Goal: Answer question/provide support

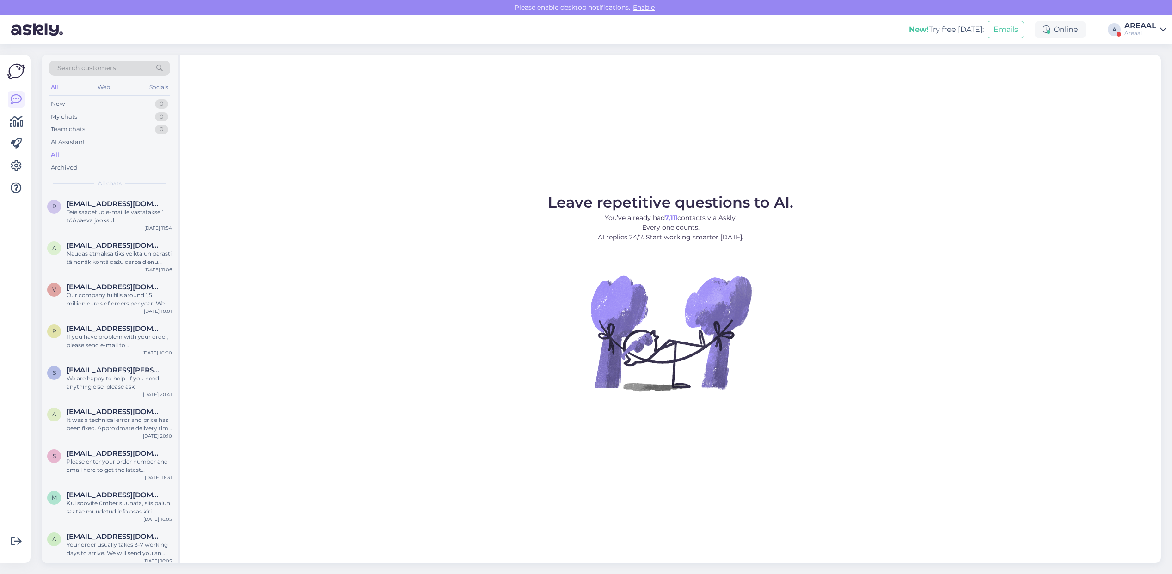
drag, startPoint x: 981, startPoint y: 193, endPoint x: 1154, endPoint y: 0, distance: 258.9
click at [984, 192] on div "Leave repetitive questions to AI. You’ve already had 7,111 contacts via Askly. …" at bounding box center [670, 309] width 980 height 508
click at [1150, 19] on div "New! Try free today: Emails Online A AREAAL Areaal" at bounding box center [586, 29] width 1172 height 29
click at [1150, 24] on div "AREAAL" at bounding box center [1140, 25] width 32 height 7
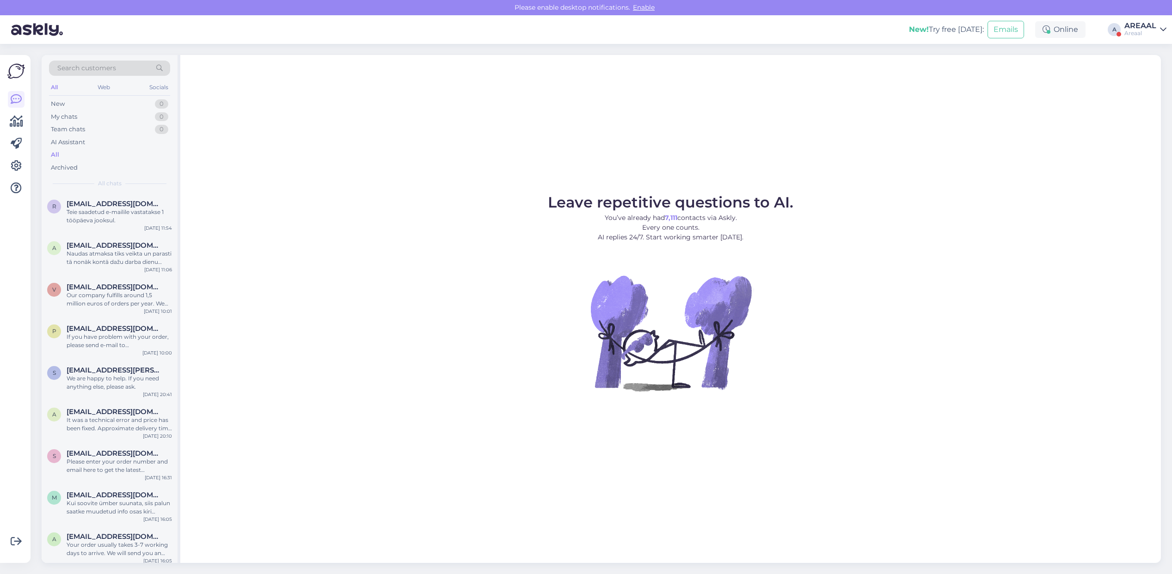
click at [1030, 157] on div "Leave repetitive questions to AI. You’ve already had 7,111 contacts via Askly. …" at bounding box center [670, 309] width 980 height 508
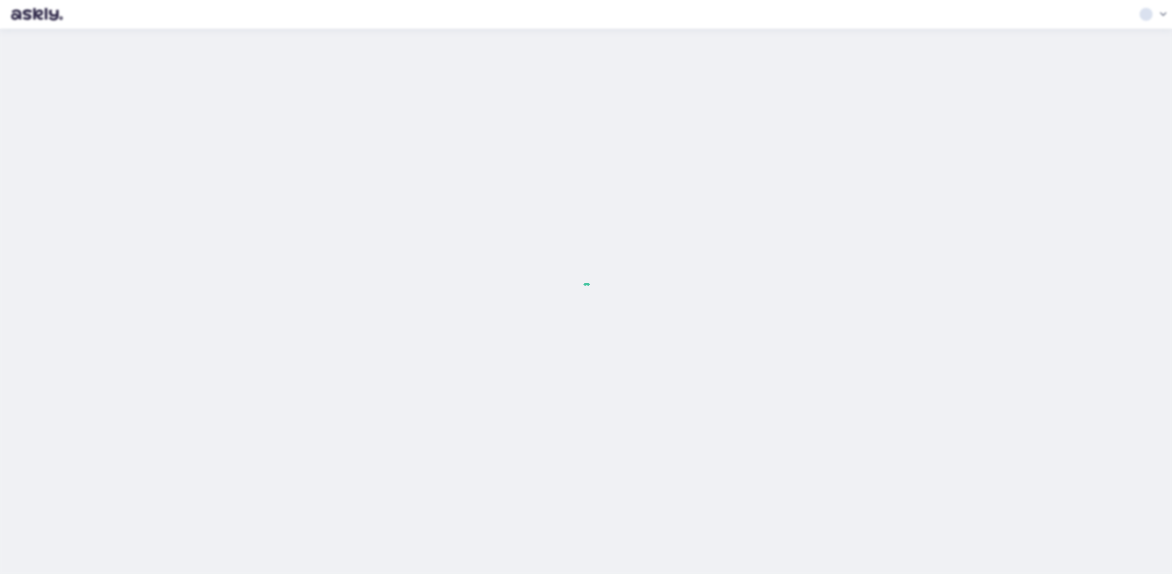
click at [95, 152] on div at bounding box center [586, 287] width 1172 height 574
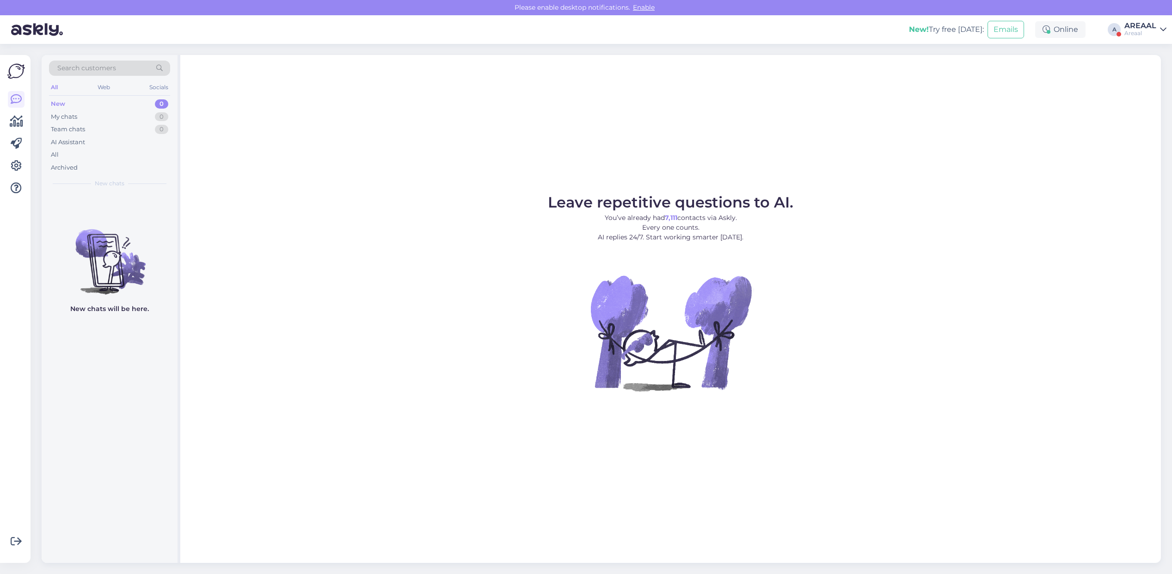
click at [84, 149] on div "All" at bounding box center [109, 154] width 121 height 13
click at [95, 156] on div "All" at bounding box center [109, 154] width 121 height 13
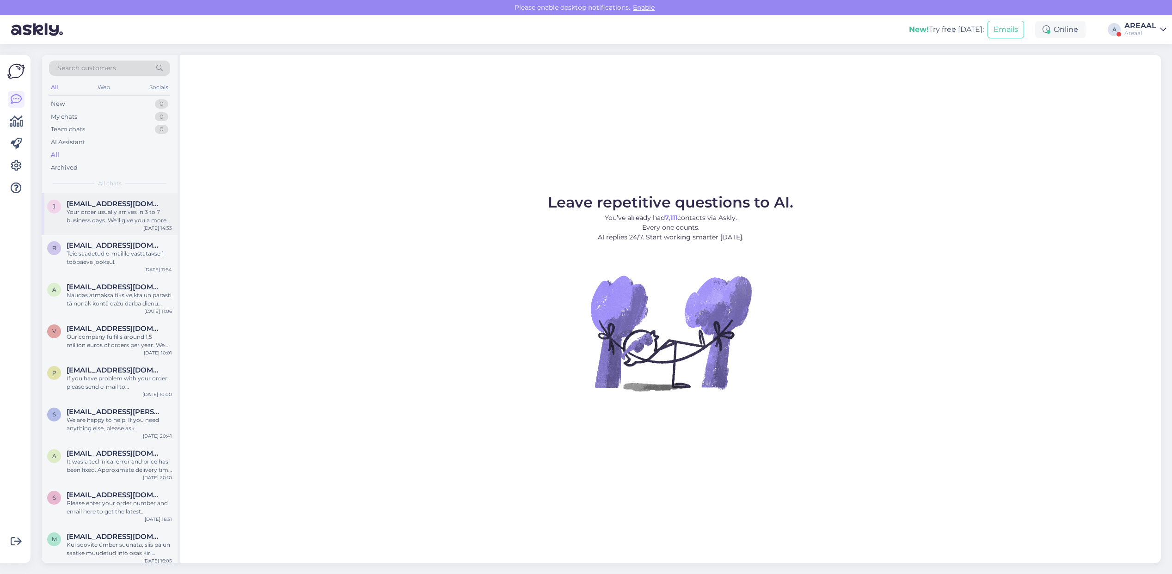
click at [104, 207] on span "[EMAIL_ADDRESS][DOMAIN_NAME]" at bounding box center [115, 204] width 96 height 8
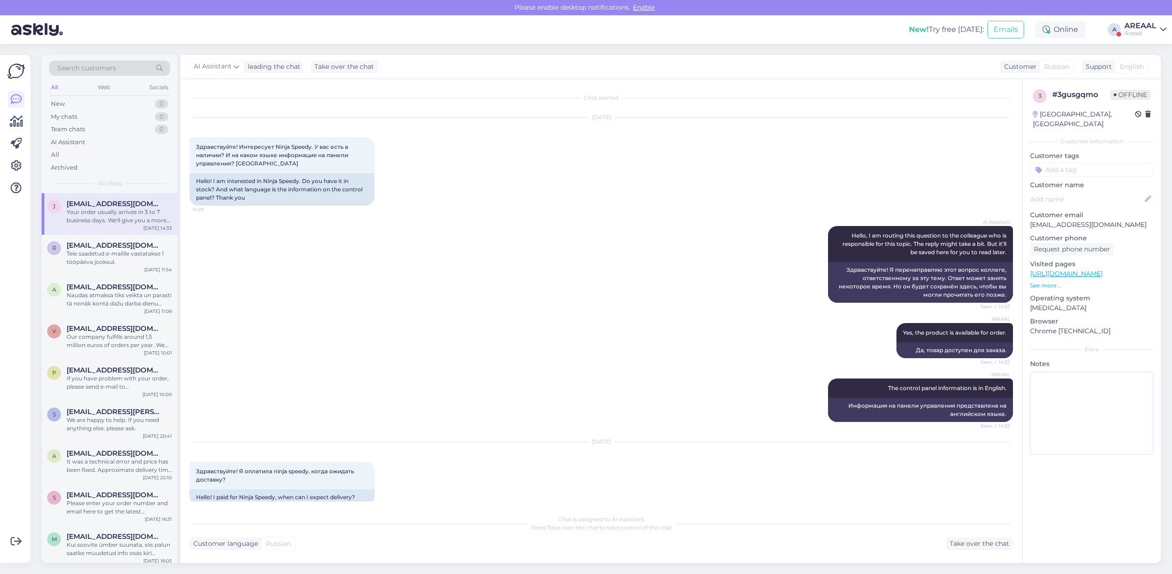
click at [1148, 28] on div "AREAAL" at bounding box center [1140, 25] width 32 height 7
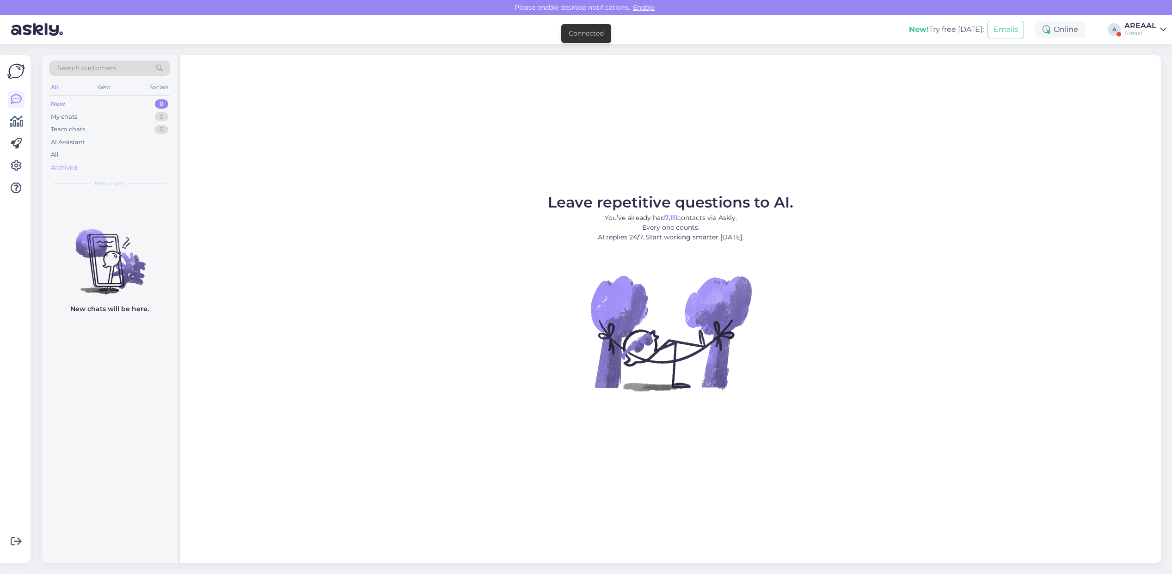
click at [86, 162] on div "Archived" at bounding box center [109, 167] width 121 height 13
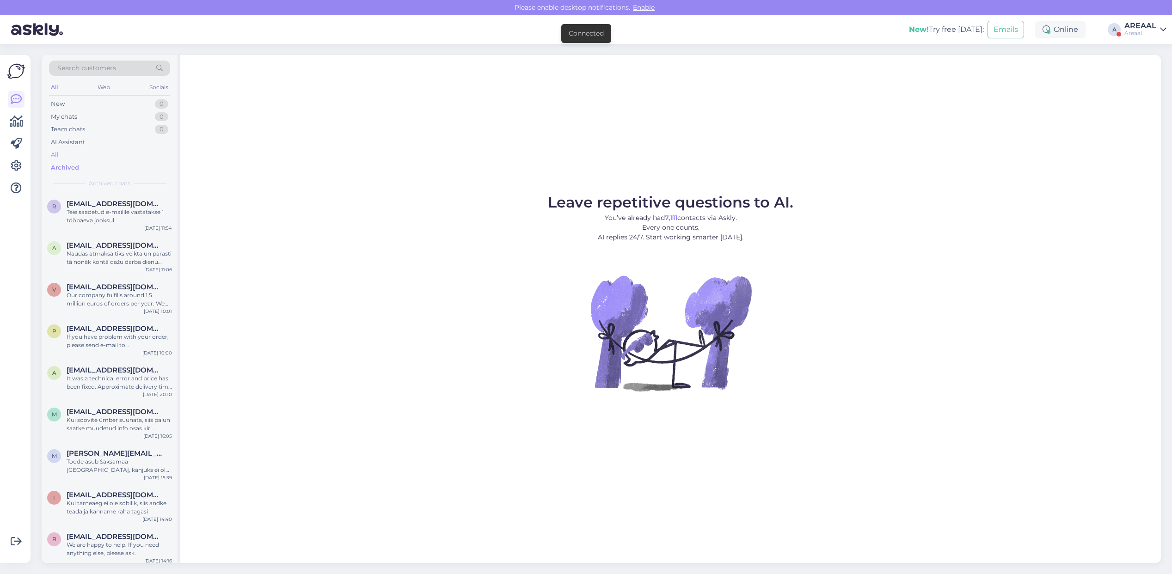
click at [86, 160] on div "All" at bounding box center [109, 154] width 121 height 13
click at [84, 155] on div "All" at bounding box center [109, 154] width 121 height 13
click at [1143, 24] on div "AREAAL" at bounding box center [1140, 25] width 32 height 7
click at [1154, 59] on div "Areaal Opened" at bounding box center [1109, 52] width 113 height 20
click at [1151, 66] on button "Open" at bounding box center [1146, 71] width 26 height 14
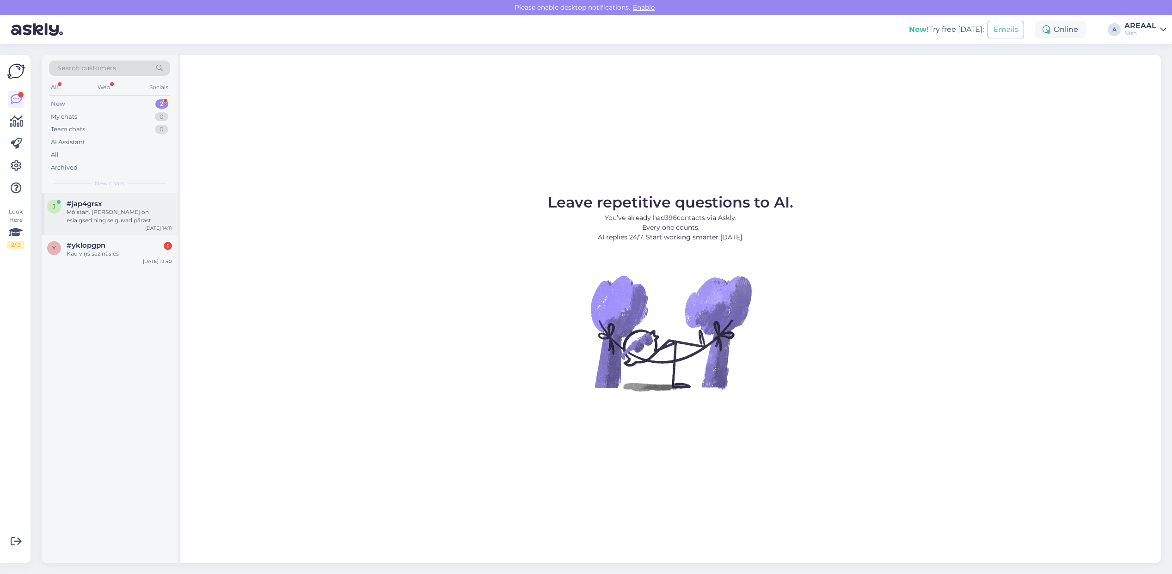
click at [103, 202] on div "#jap4grsx" at bounding box center [119, 204] width 105 height 8
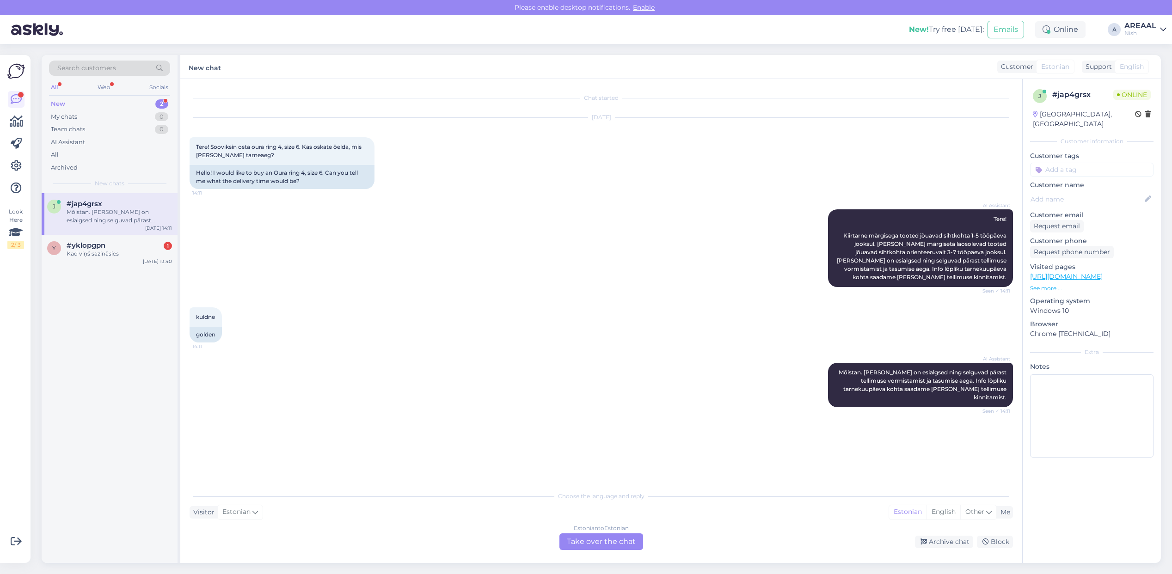
click at [587, 211] on div "AI Assistant Tere! Kiirtarne märgisega tooted jõuavad sihtkohta 1-5 tööpäeva jo…" at bounding box center [601, 248] width 823 height 98
click at [116, 257] on div "Kad viņš sazināsies" at bounding box center [119, 254] width 105 height 8
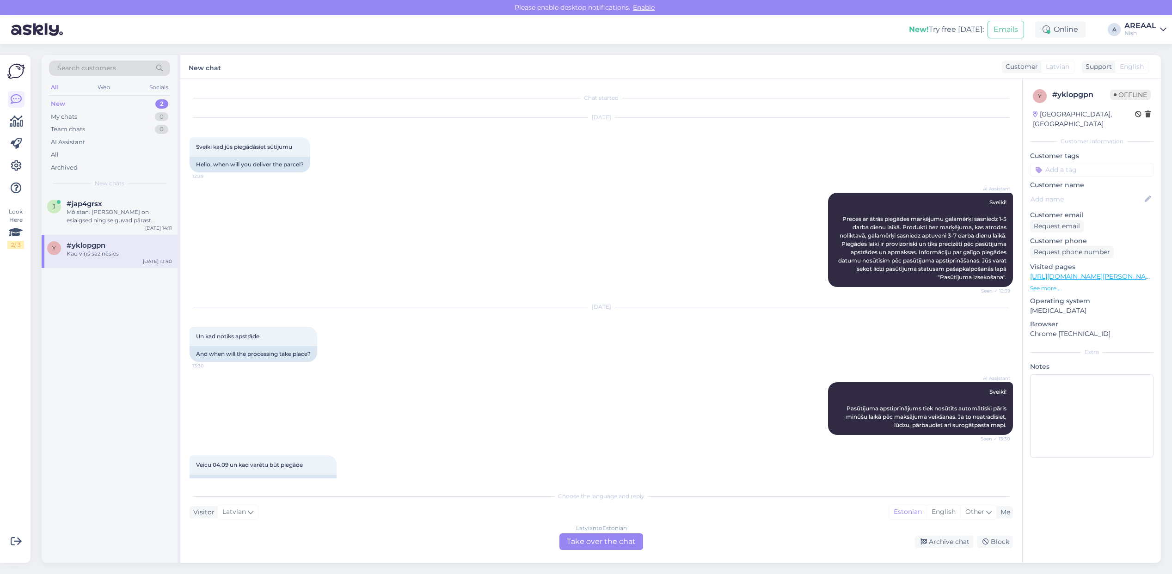
scroll to position [916, 0]
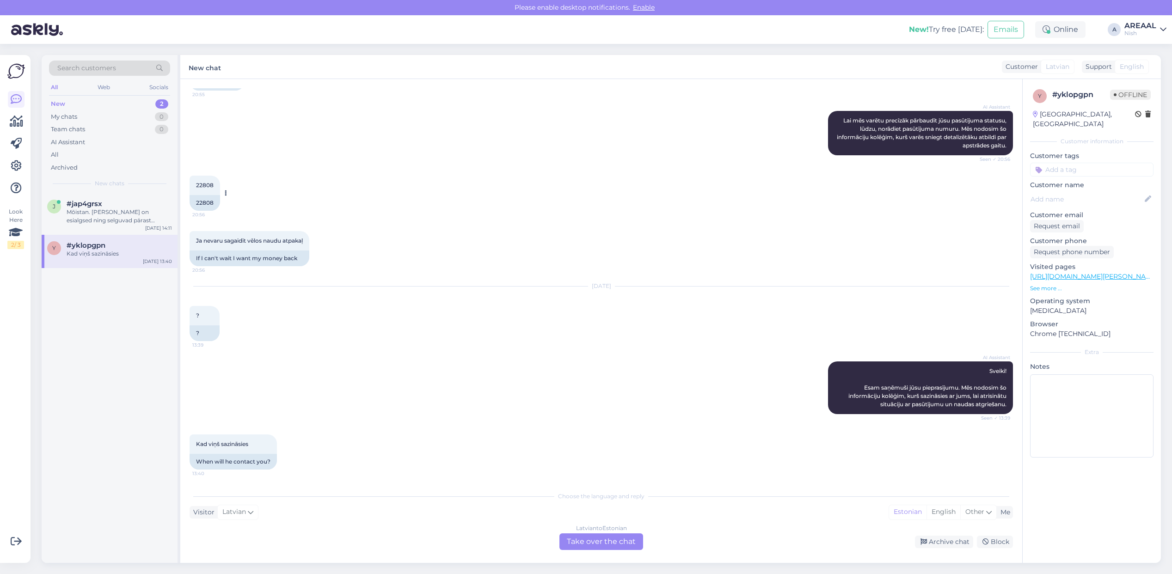
click at [209, 206] on div "22808" at bounding box center [205, 203] width 31 height 16
copy div "22808"
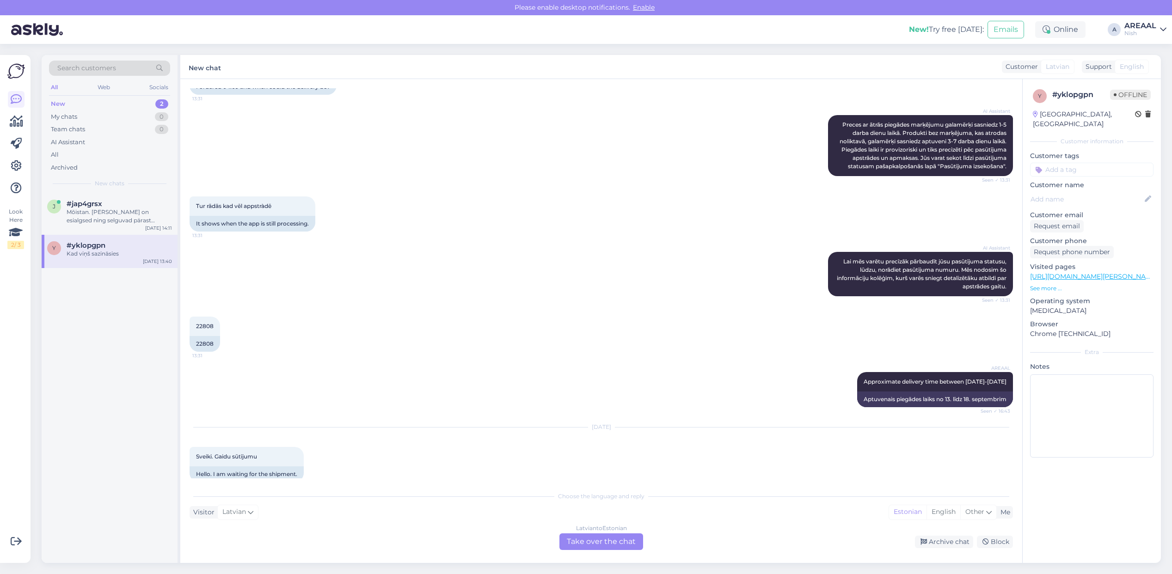
click at [623, 282] on div "AI Assistant Lai mēs varētu precīzāk pārbaudīt jūsu pasūtījuma statusu, lūdzu, …" at bounding box center [601, 274] width 823 height 65
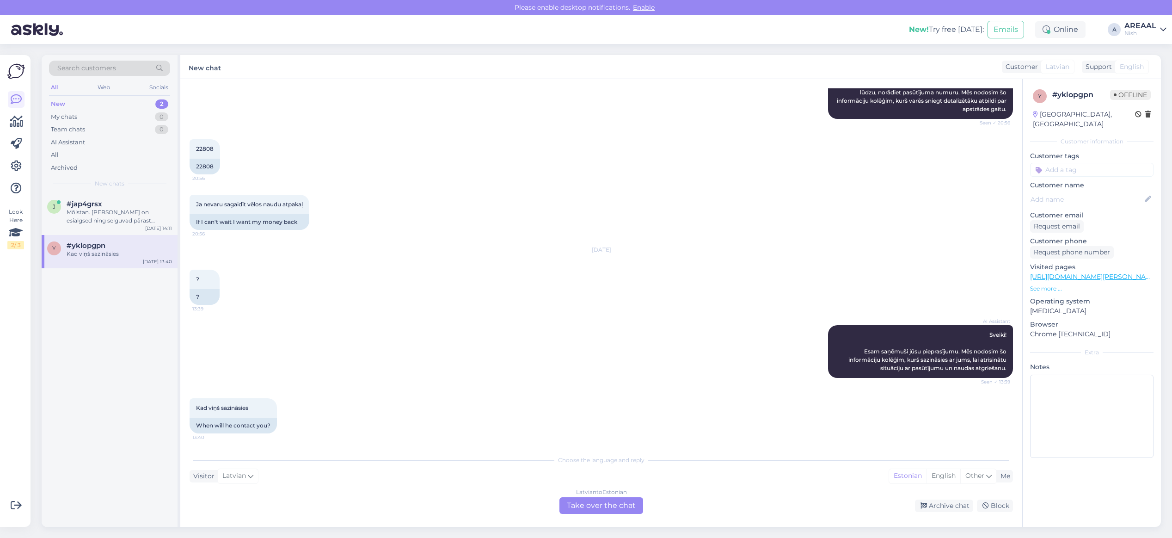
click at [579, 493] on div "Latvian to Estonian" at bounding box center [601, 492] width 51 height 8
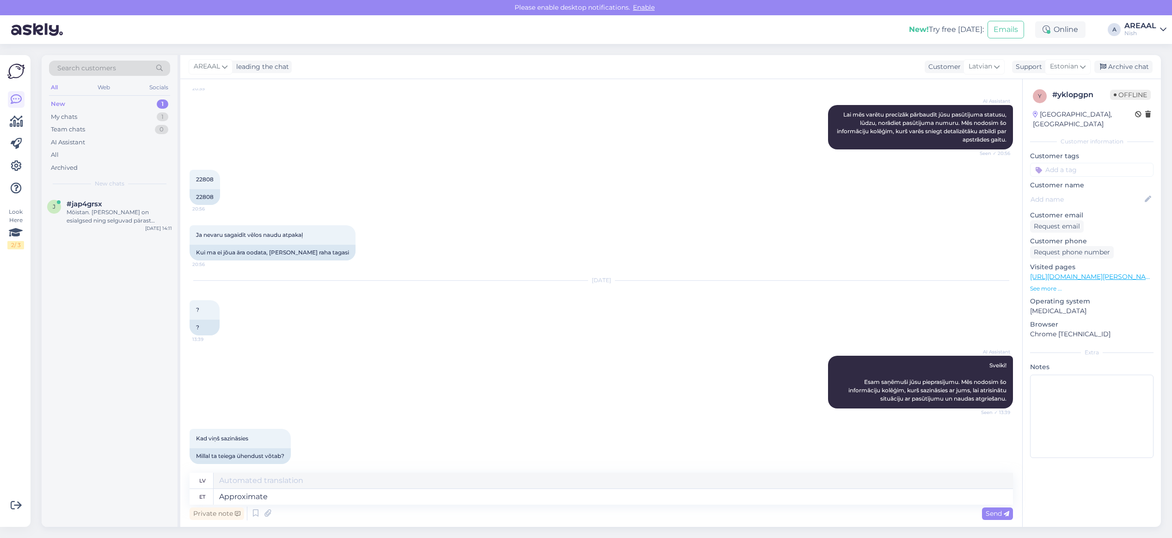
type textarea "Approximate d"
type textarea "Aptuvens"
type textarea "Approximate delivery time b"
type textarea "Aptuvenais piegādes laiks"
type textarea "Approximate delivery time between 189"
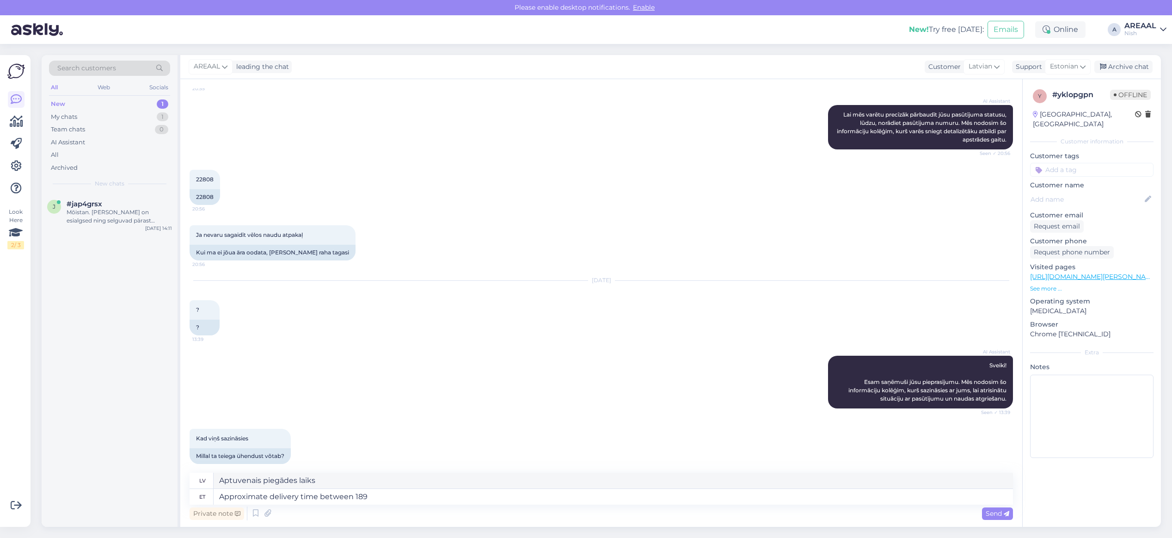
type textarea "Aptuvenais piegādes laiks starp"
type textarea "Approximate delivery time between 18- 20"
type textarea "Aptuvenais piegādes laiks no 18. līdz 20."
type textarea "Approximate delivery time between 18-"
type textarea "Aptuvenais piegādes laiks no 18. līdz"
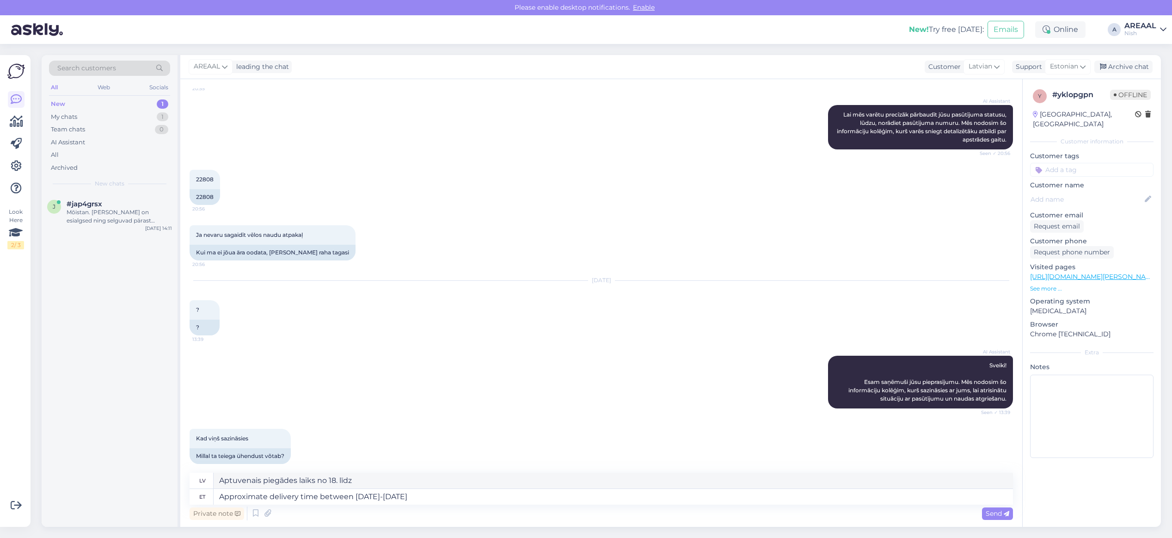
type textarea "Approximate delivery time between 18-20 septe"
type textarea "Aptuvenais piegādes laiks no 18. līdz 20."
type textarea "Approximate delivery time between 18-20 september"
type textarea "Aptuvenais piegādes laiks no 18. līdz 20. septembrim"
click at [1059, 68] on span "Estonian" at bounding box center [1064, 66] width 28 height 10
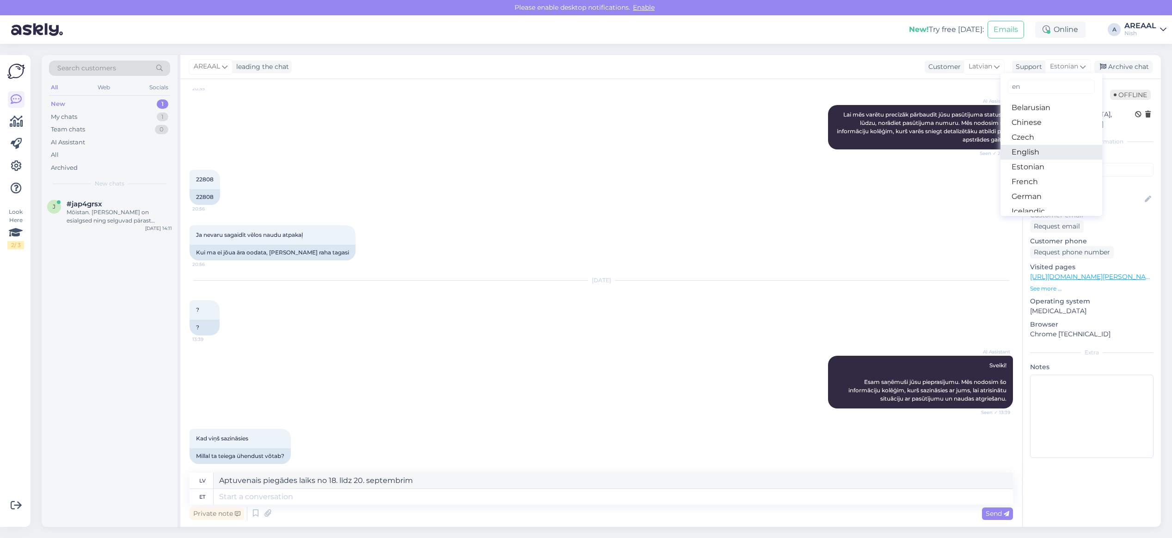
type input "eng"
click at [1048, 107] on link "English" at bounding box center [1051, 107] width 102 height 15
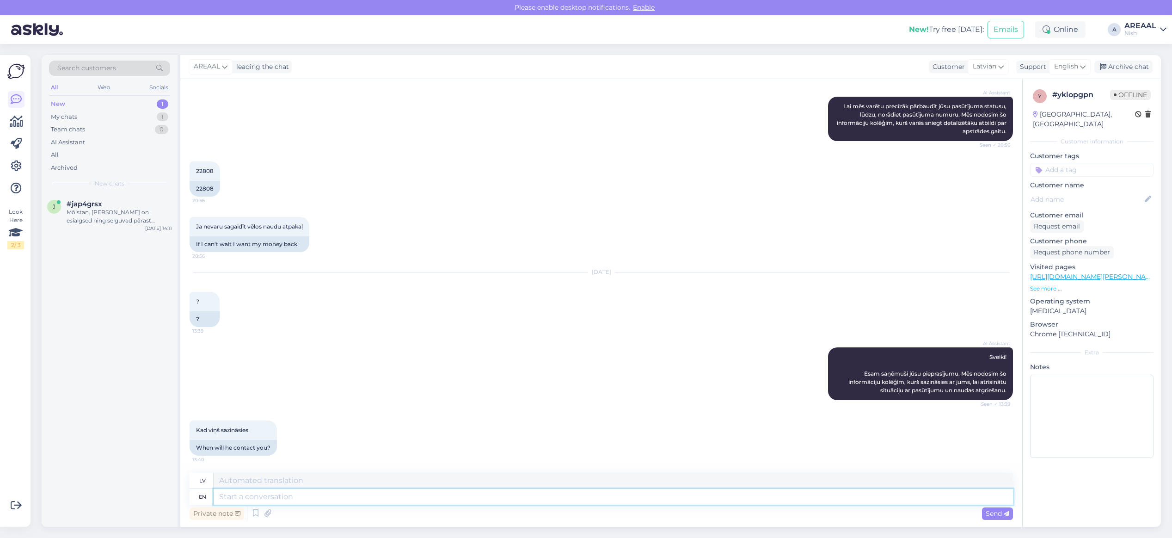
click at [672, 501] on textarea at bounding box center [613, 497] width 799 height 16
paste textarea "Approximate delivery time between 18-20 september"
type textarea "Approximate delivery time between 18-20 september"
type textarea "Aptuvenais piegādes laiks no 18. līdz 20. septembrim"
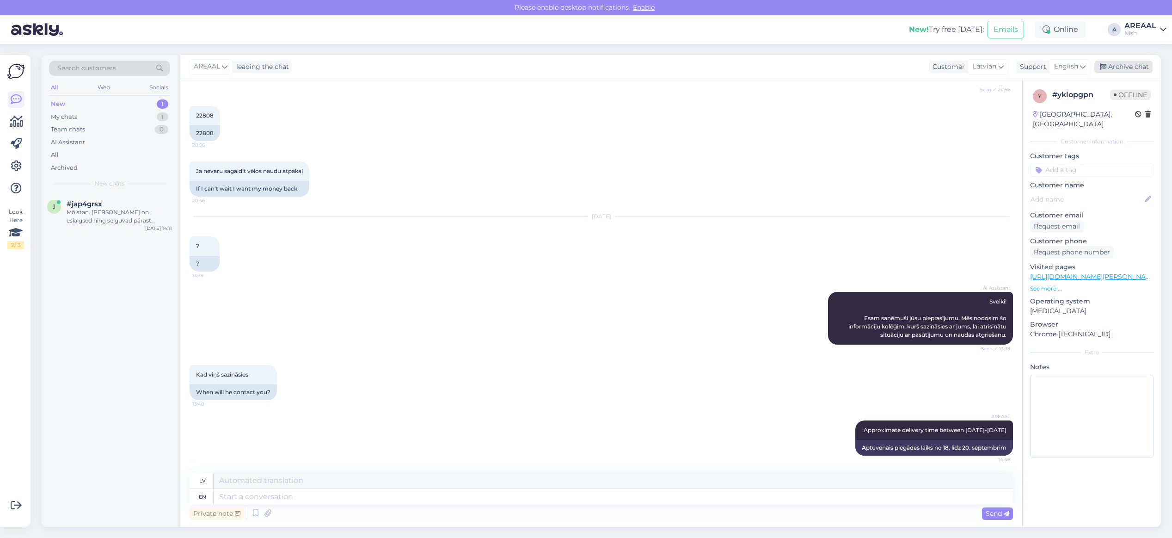
click at [1133, 65] on div "Archive chat" at bounding box center [1123, 67] width 58 height 12
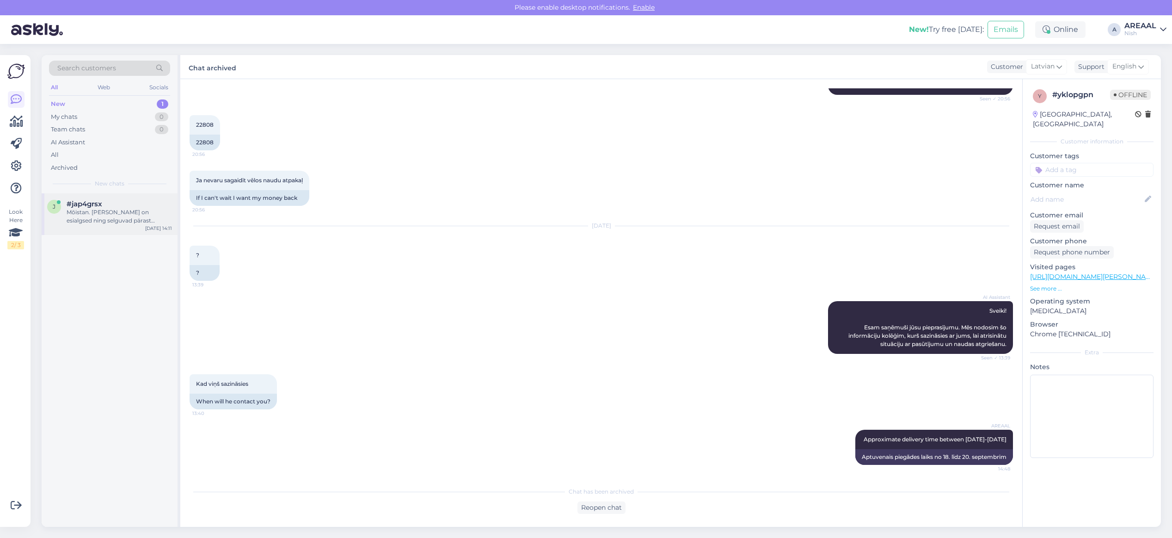
click at [135, 199] on div "j #jap4grsx Mõistan. Tarneajad on esialgsed ning selguvad pärast tellimuse vorm…" at bounding box center [110, 214] width 136 height 42
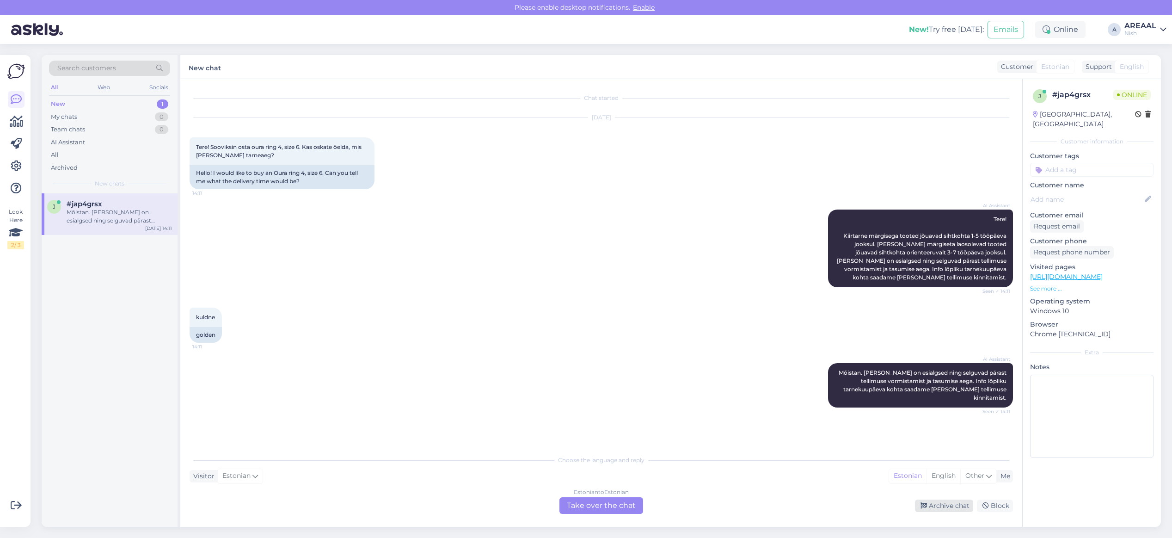
click at [957, 501] on div "Archive chat" at bounding box center [944, 505] width 58 height 12
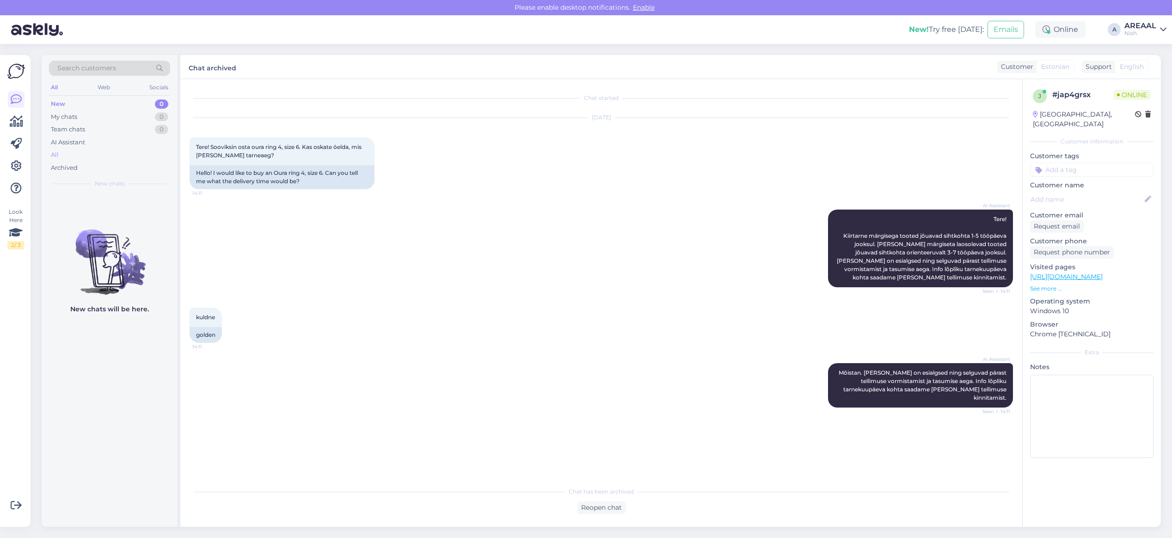
click at [100, 158] on div "All" at bounding box center [109, 154] width 121 height 13
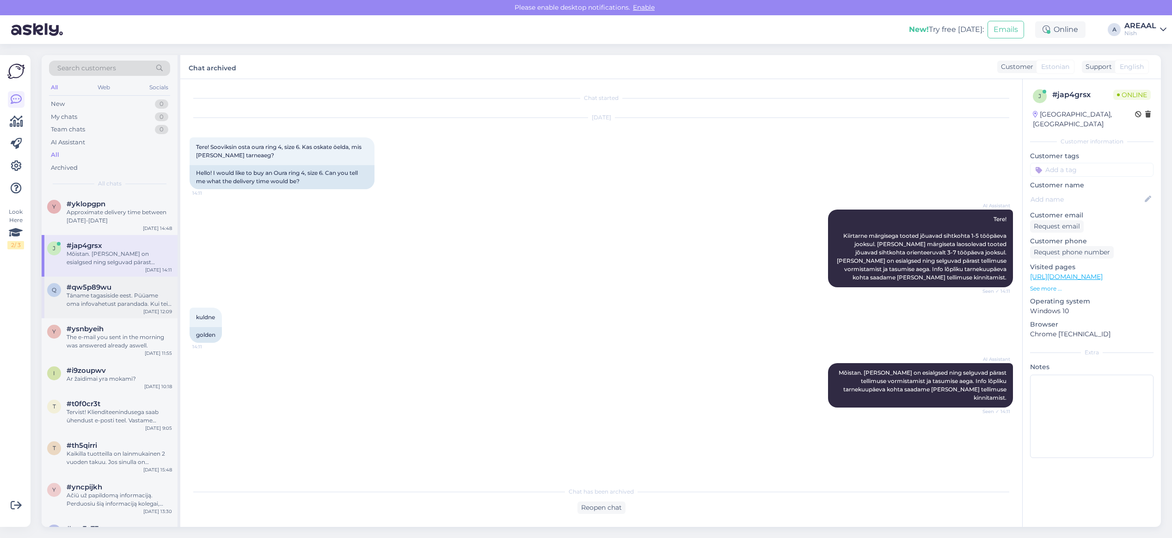
click at [118, 288] on div "#qw5p89wu" at bounding box center [119, 287] width 105 height 8
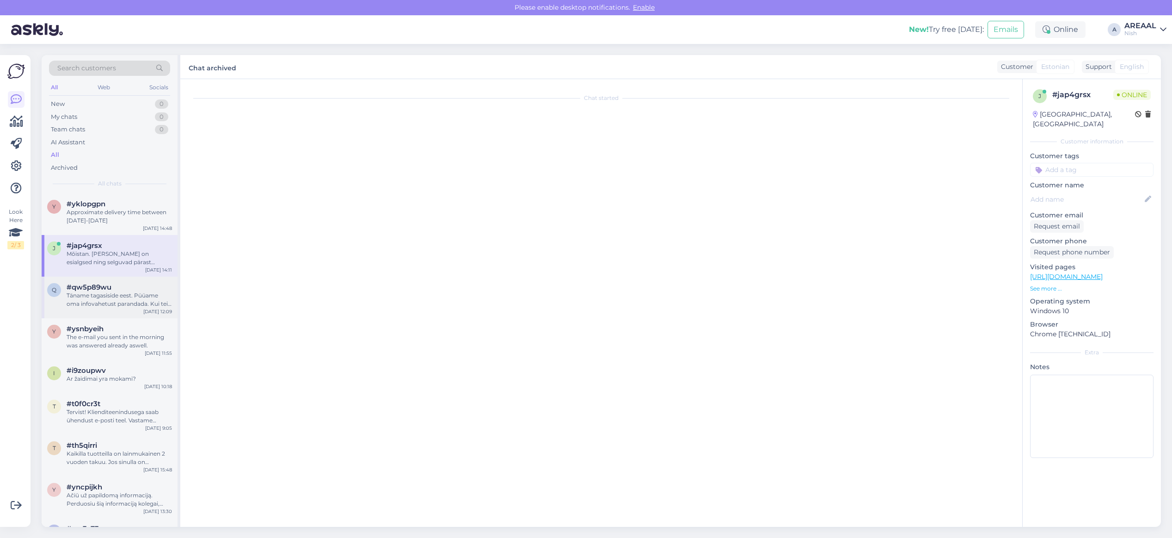
scroll to position [267, 0]
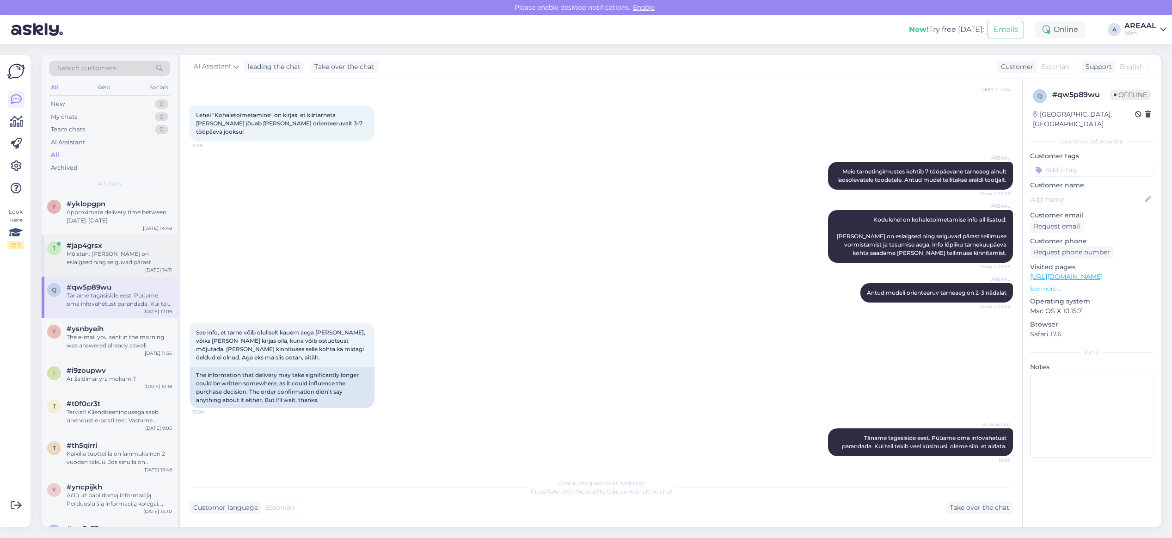
click at [135, 248] on div "#jap4grsx" at bounding box center [119, 245] width 105 height 8
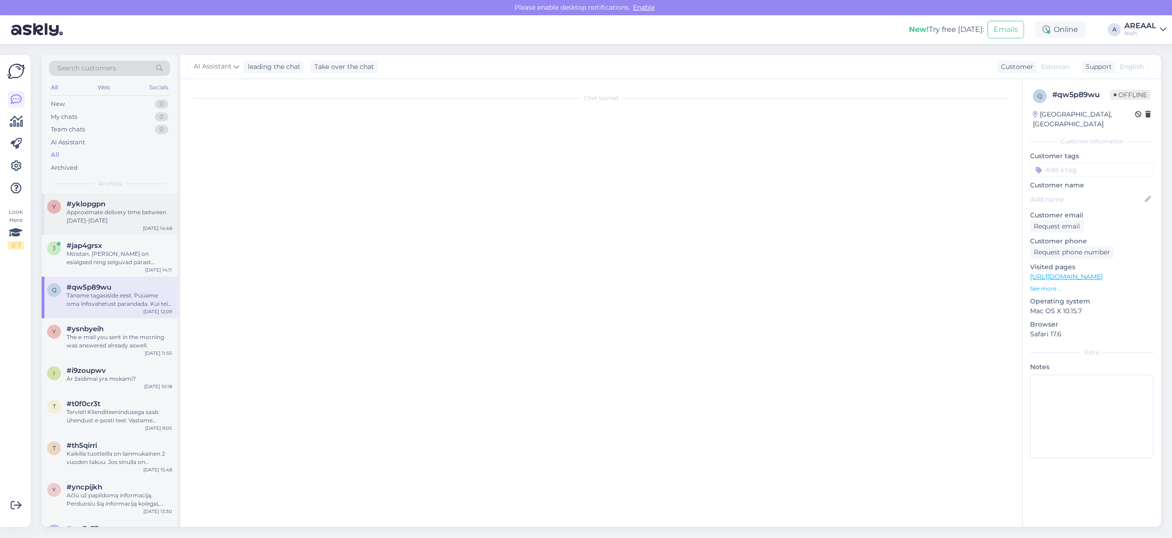
scroll to position [0, 0]
click at [140, 218] on div "Approximate delivery time between 18-20 september" at bounding box center [119, 216] width 105 height 17
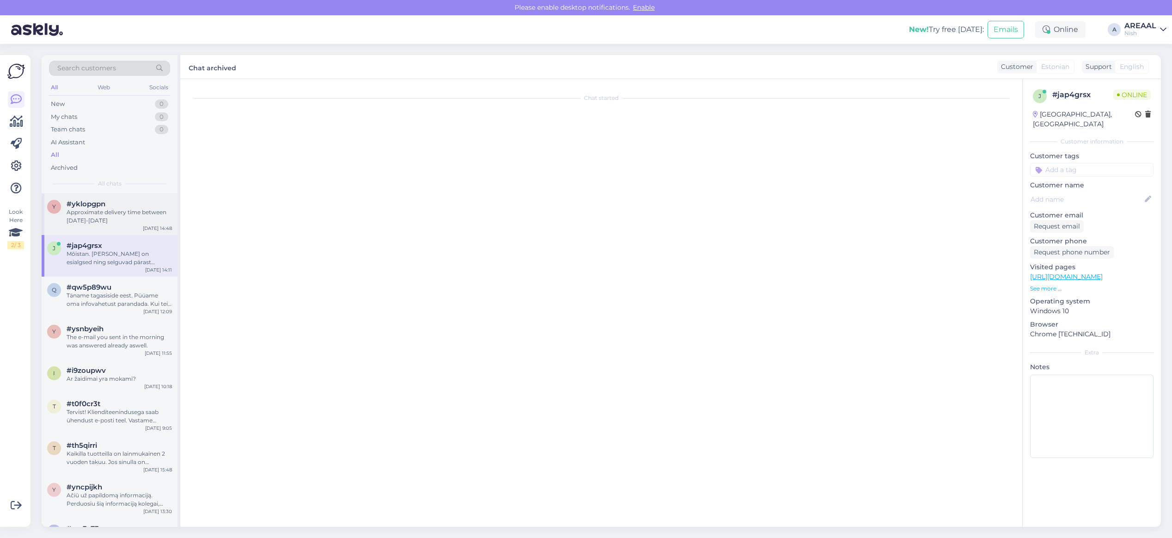
scroll to position [976, 0]
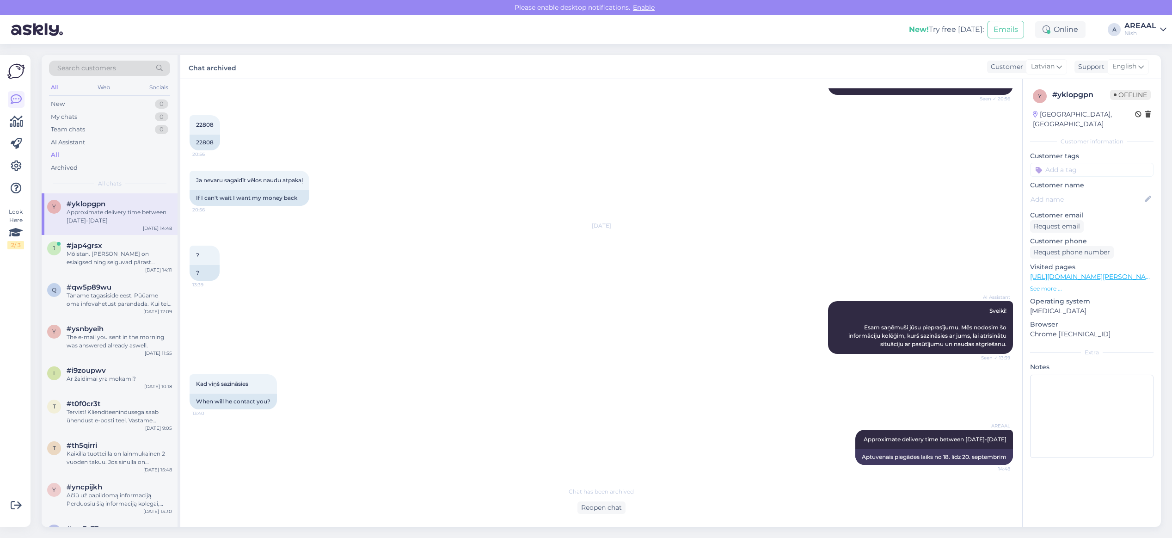
click at [1147, 30] on div "Nish" at bounding box center [1140, 33] width 32 height 7
click at [1152, 52] on button "Open" at bounding box center [1146, 51] width 26 height 14
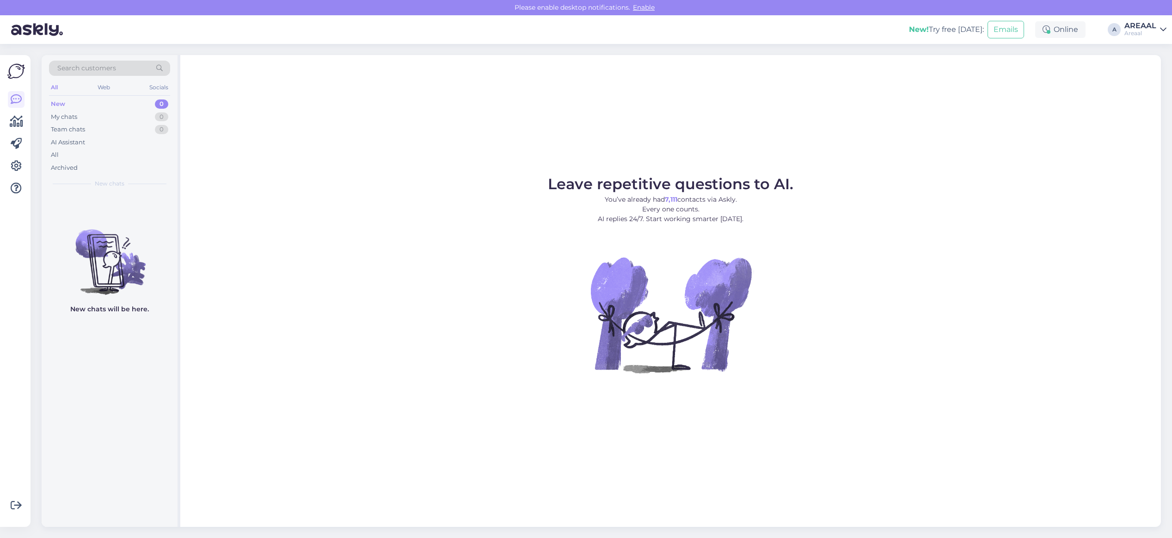
click at [345, 153] on div "Leave repetitive questions to AI. You’ve already had 7,111 contacts via Askly. …" at bounding box center [670, 290] width 980 height 471
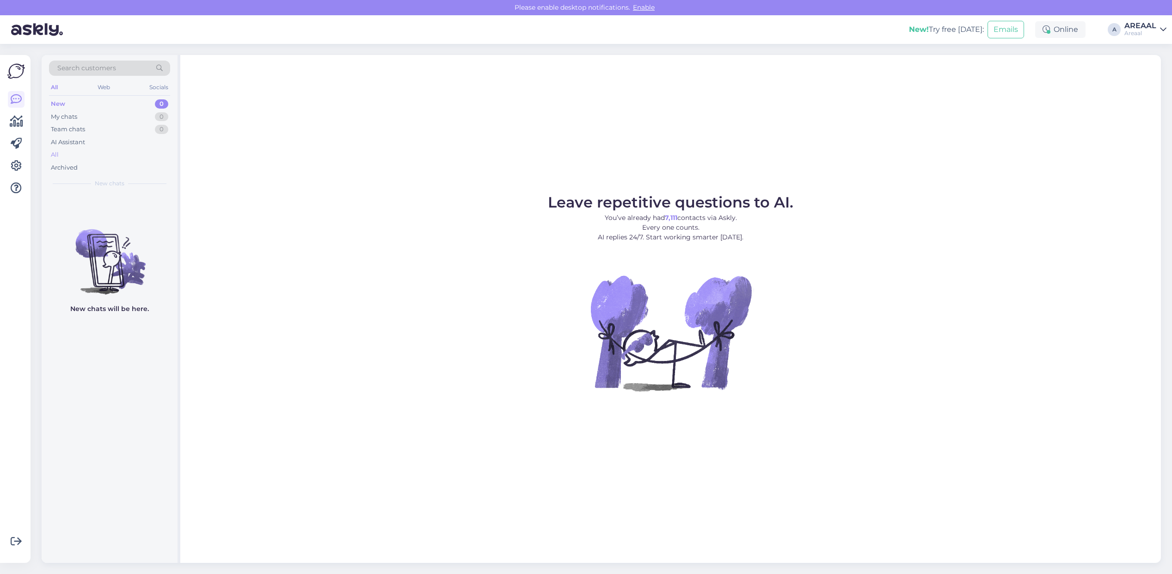
click at [112, 156] on div "All" at bounding box center [109, 154] width 121 height 13
click at [137, 156] on div "All" at bounding box center [109, 154] width 121 height 13
click at [130, 158] on div "All" at bounding box center [109, 154] width 121 height 13
click at [157, 147] on div "AI Assistant" at bounding box center [109, 142] width 121 height 13
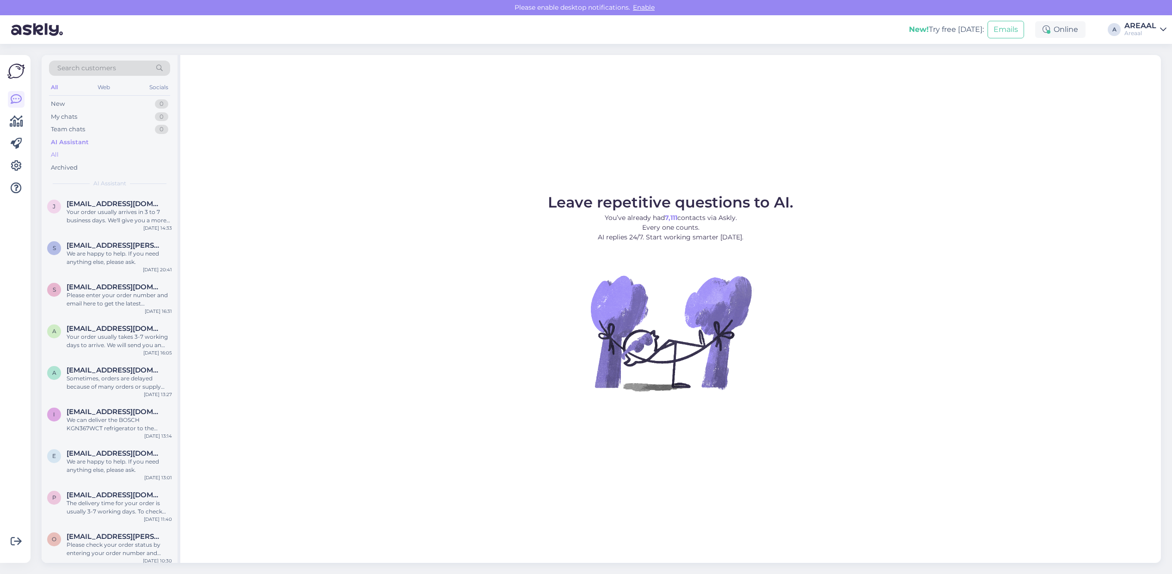
click at [148, 155] on div "All" at bounding box center [109, 154] width 121 height 13
drag, startPoint x: 1133, startPoint y: 24, endPoint x: 1142, endPoint y: 35, distance: 13.5
click at [1134, 24] on div "AREAAL" at bounding box center [1140, 25] width 32 height 7
click at [1154, 70] on button "Open" at bounding box center [1146, 71] width 26 height 14
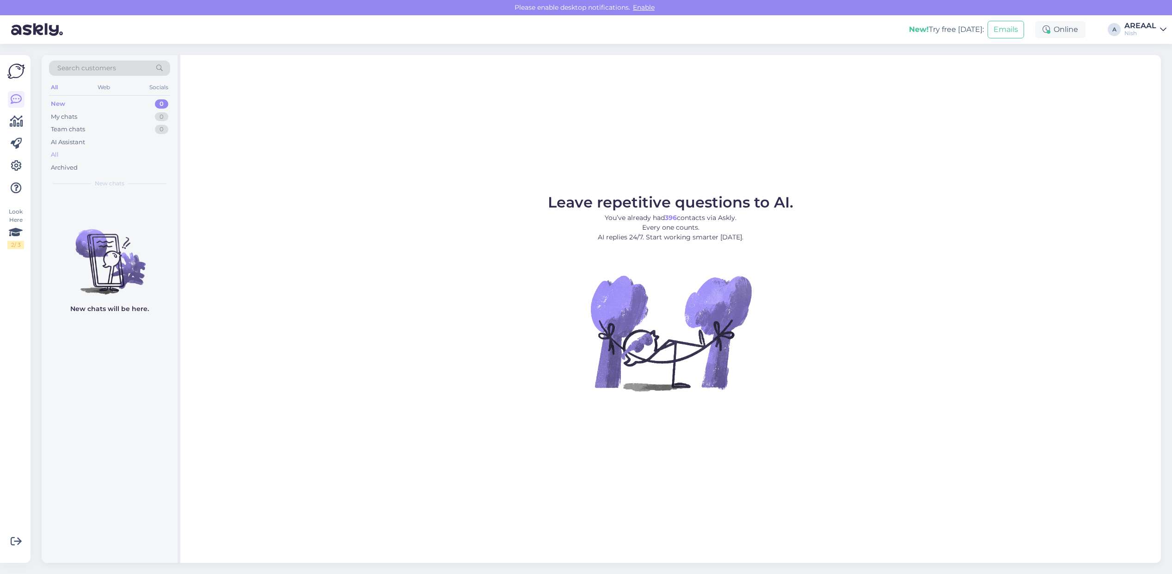
click at [97, 153] on div "All" at bounding box center [109, 154] width 121 height 13
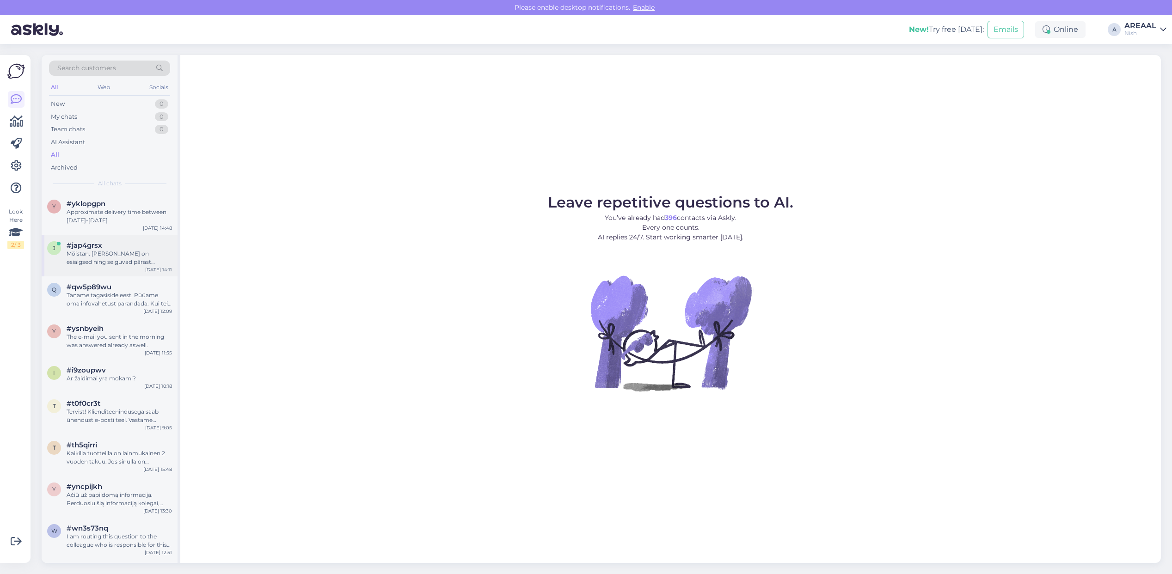
click at [125, 257] on div "Mõistan. Tarneajad on esialgsed ning selguvad pärast tellimuse vormistamist ja …" at bounding box center [119, 258] width 105 height 17
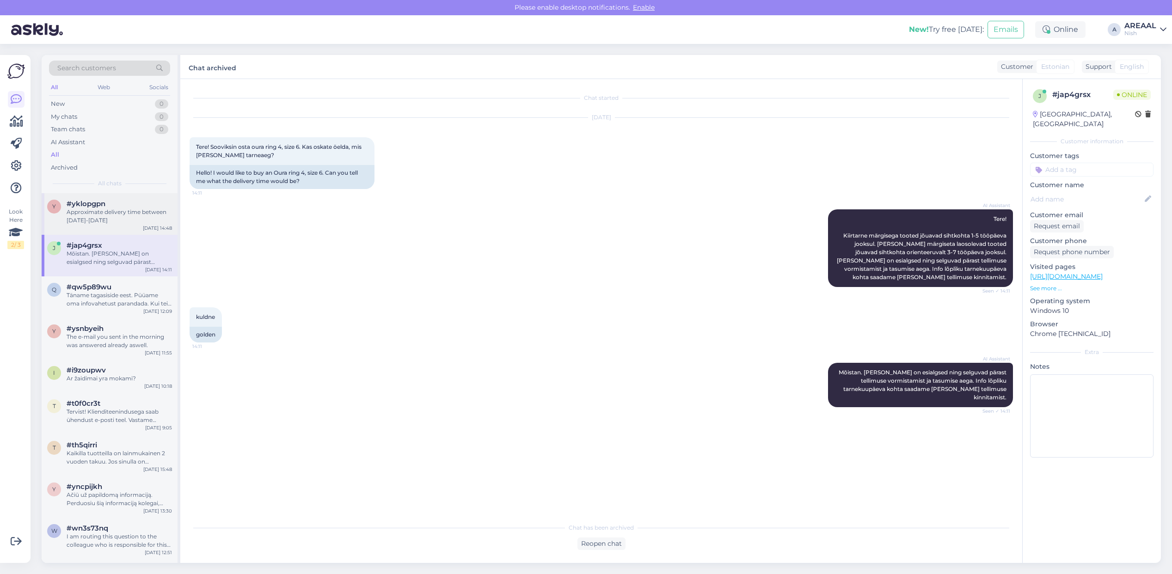
click at [140, 210] on div "Approximate delivery time between 18-20 september" at bounding box center [119, 216] width 105 height 17
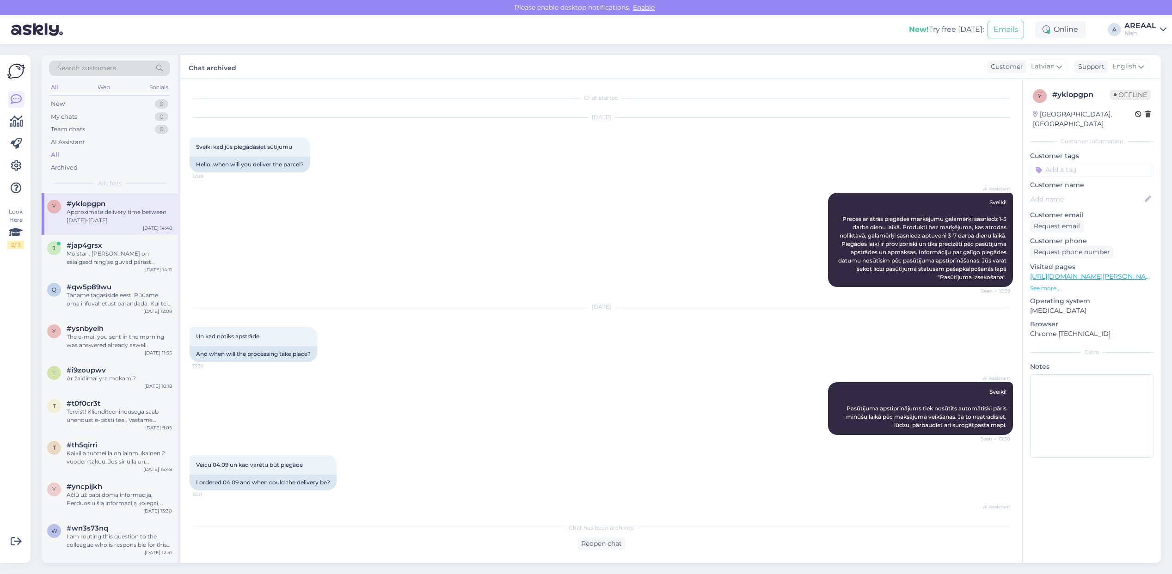
scroll to position [940, 0]
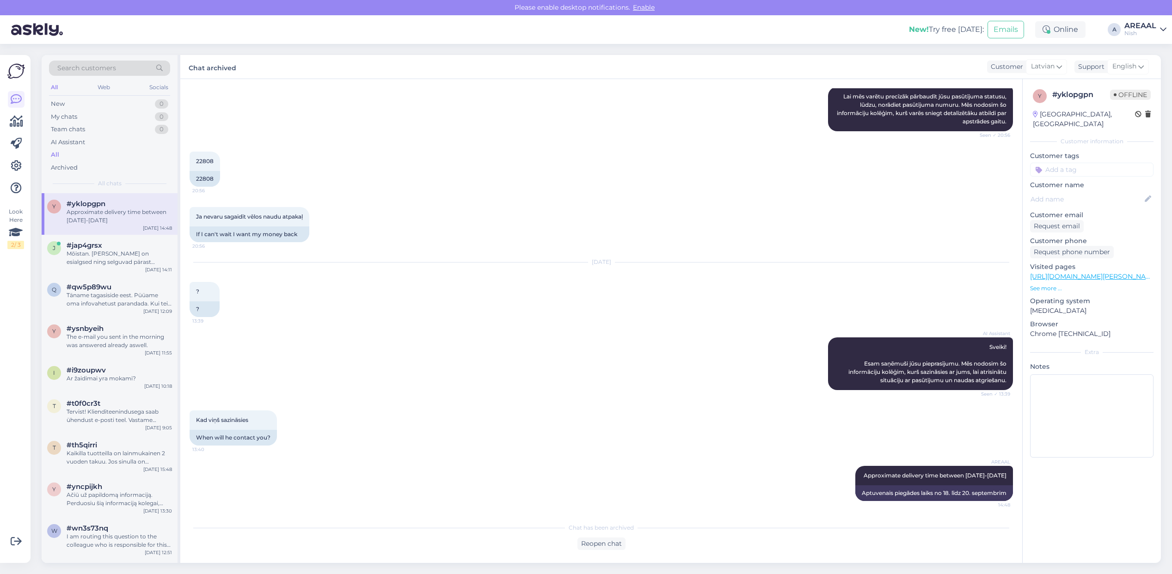
click at [1150, 33] on div "Nish" at bounding box center [1140, 33] width 32 height 7
click at [1154, 56] on button "Open" at bounding box center [1146, 51] width 26 height 14
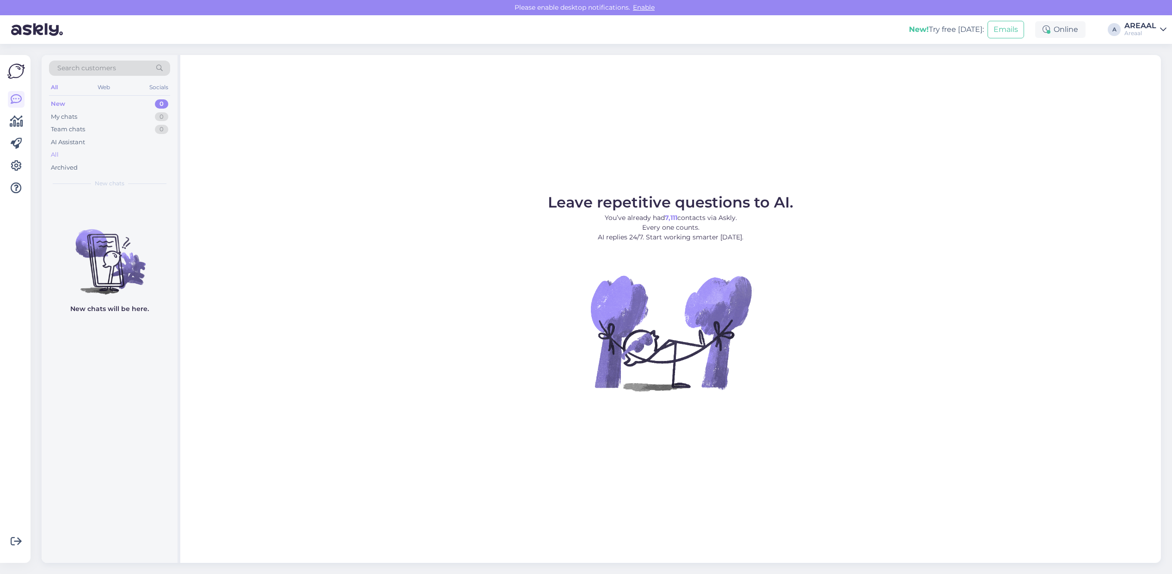
click at [148, 152] on div "All" at bounding box center [109, 154] width 121 height 13
click at [103, 151] on div "All" at bounding box center [109, 154] width 121 height 13
click at [111, 146] on div "AI Assistant" at bounding box center [109, 142] width 121 height 13
click at [103, 154] on div "All" at bounding box center [109, 154] width 121 height 13
click at [96, 155] on div "All" at bounding box center [109, 154] width 121 height 13
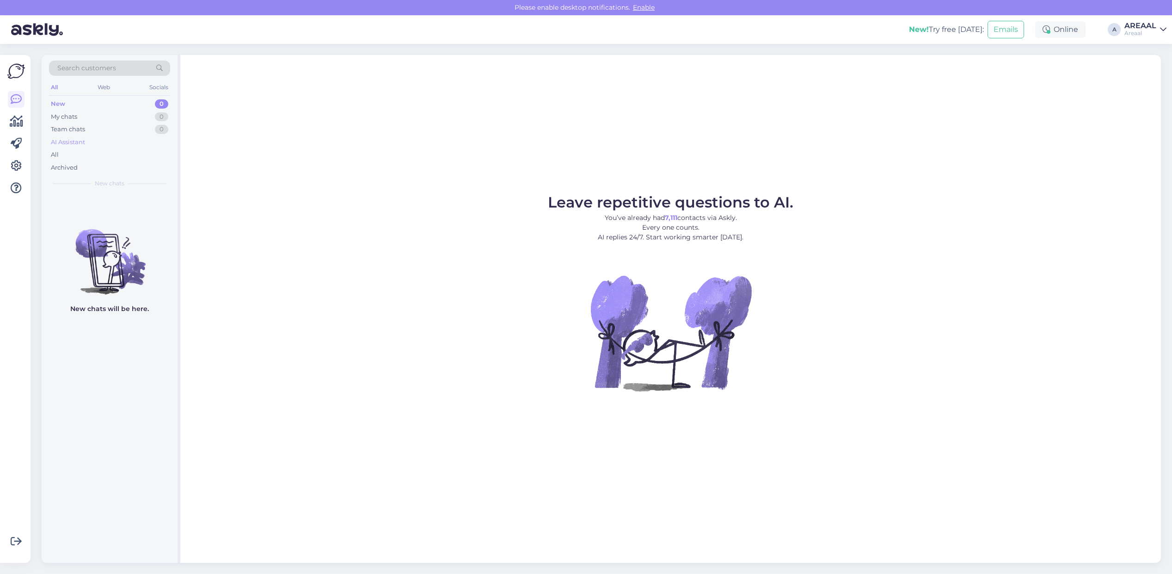
click at [109, 147] on div "AI Assistant" at bounding box center [109, 142] width 121 height 13
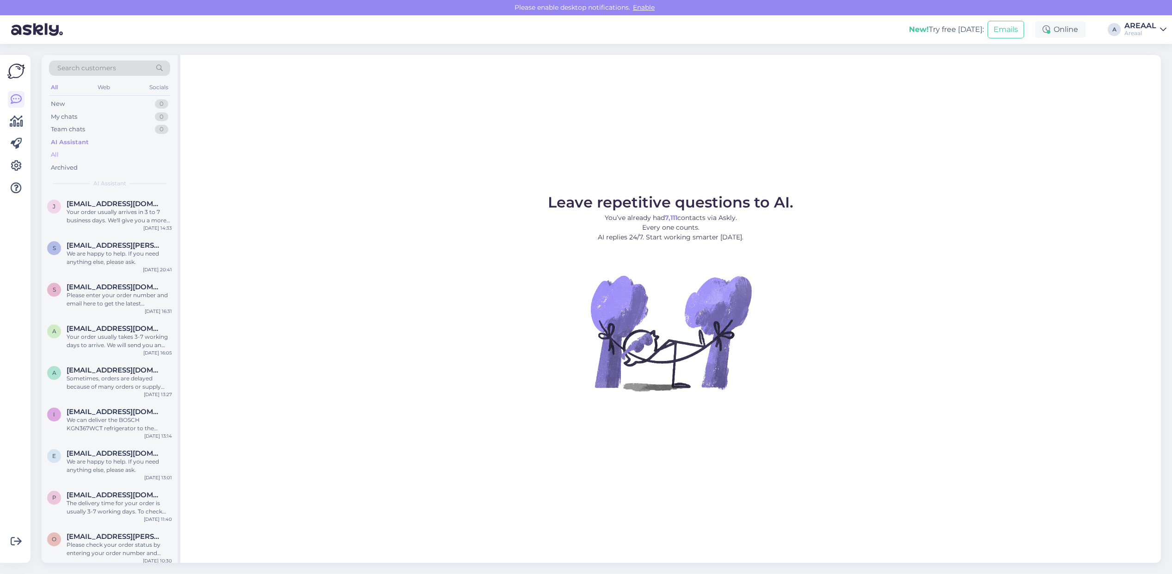
click at [108, 153] on div "All" at bounding box center [109, 154] width 121 height 13
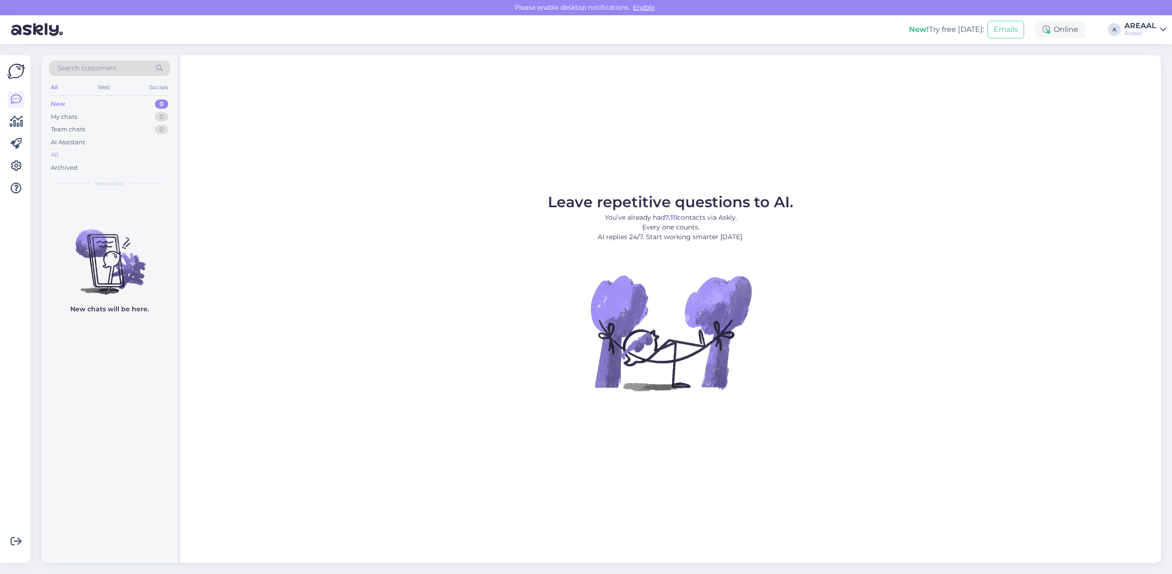
click at [125, 153] on div "All" at bounding box center [109, 154] width 121 height 13
click at [105, 150] on div "All" at bounding box center [109, 154] width 121 height 13
click at [107, 147] on div "AI Assistant" at bounding box center [109, 142] width 121 height 13
click at [105, 156] on div "All" at bounding box center [109, 154] width 121 height 13
click at [130, 162] on div "Archived" at bounding box center [109, 167] width 121 height 13
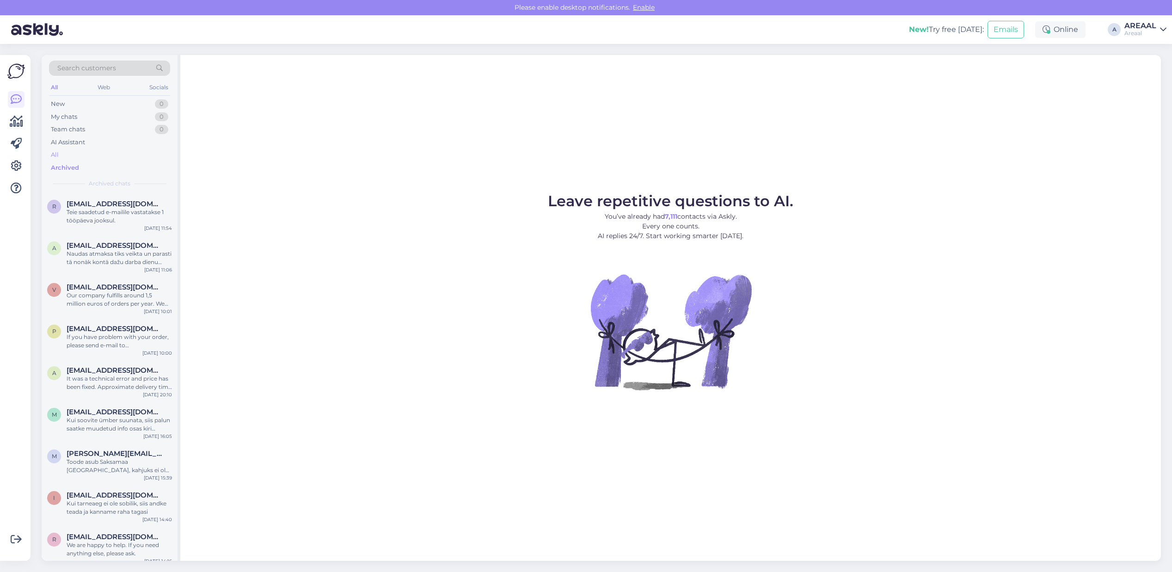
click at [128, 160] on div "All" at bounding box center [109, 154] width 121 height 13
click at [1142, 38] on div "New! Try free today: Emails Online A AREAAL Areaal" at bounding box center [586, 29] width 1172 height 29
click at [1138, 28] on div "AREAAL" at bounding box center [1140, 25] width 32 height 7
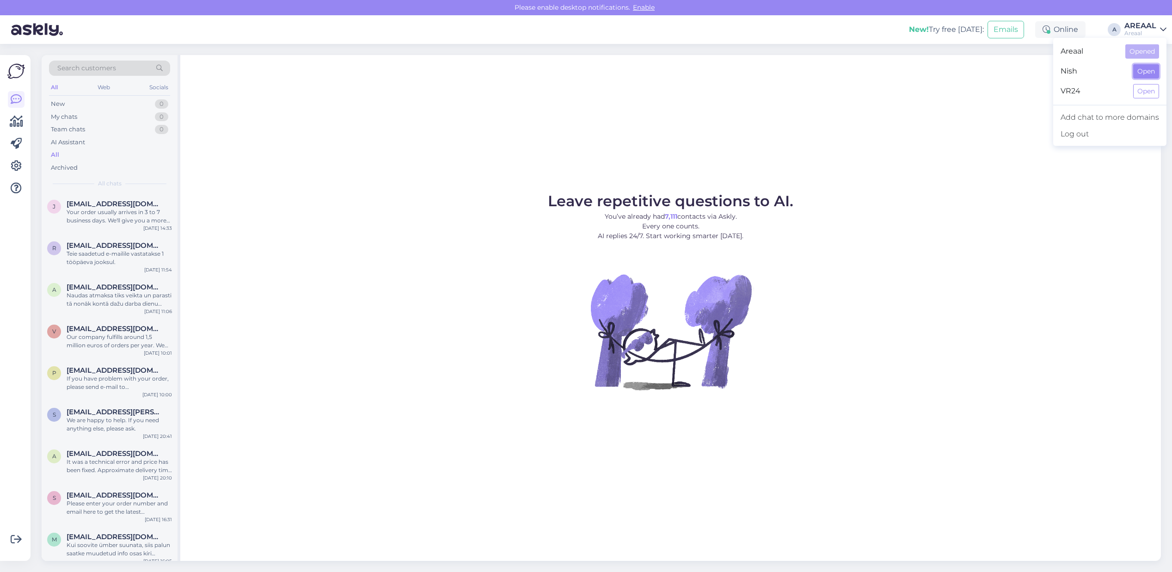
click at [1139, 77] on button "Open" at bounding box center [1146, 71] width 26 height 14
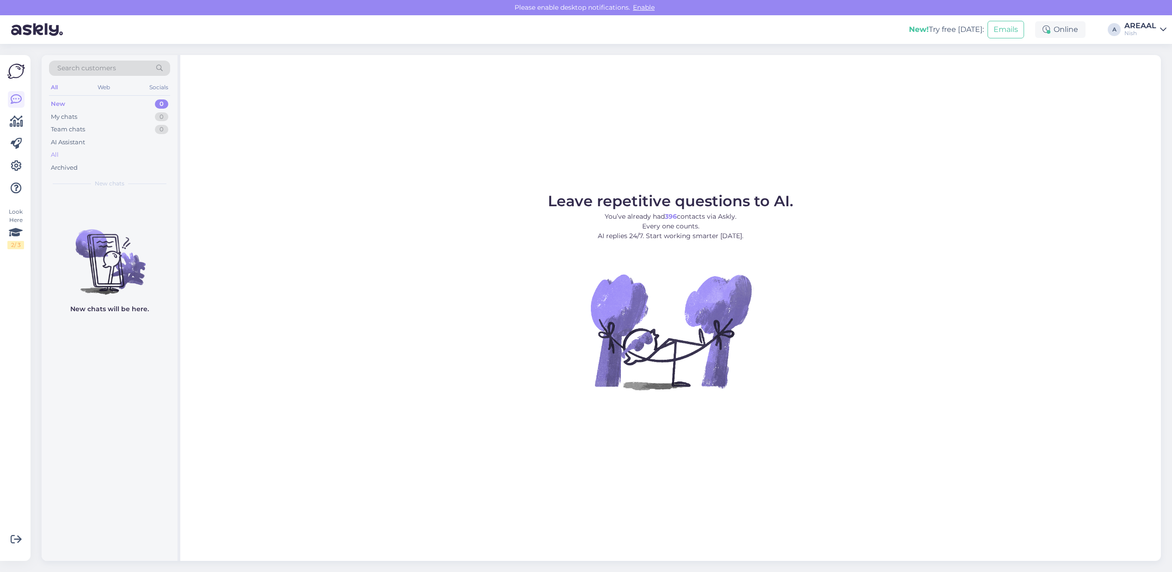
click at [64, 155] on div "All" at bounding box center [109, 154] width 121 height 13
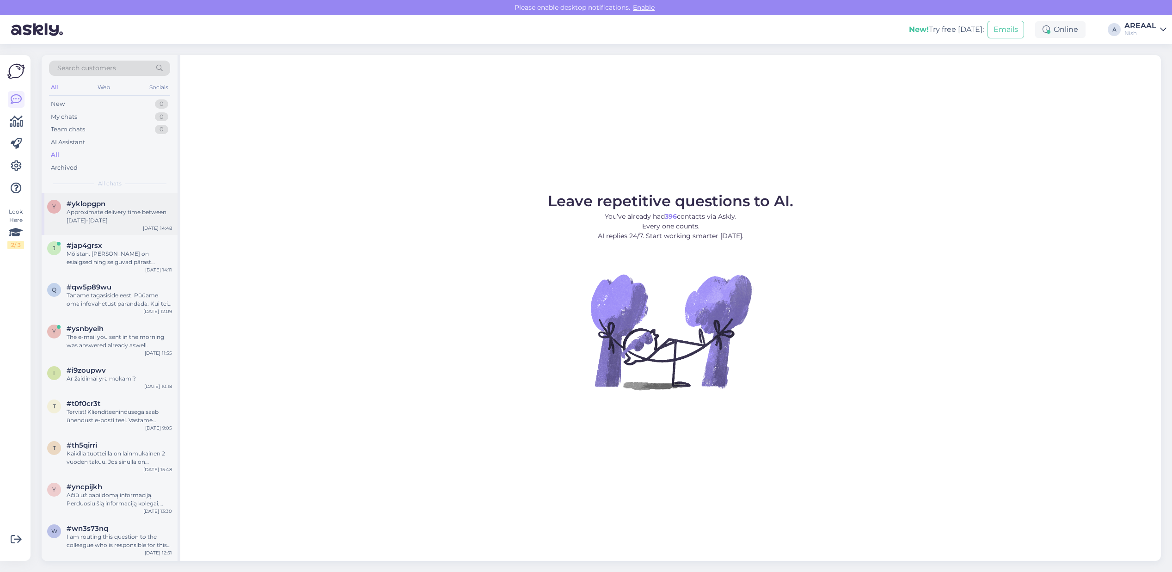
click at [133, 205] on div "#yklopgpn" at bounding box center [119, 204] width 105 height 8
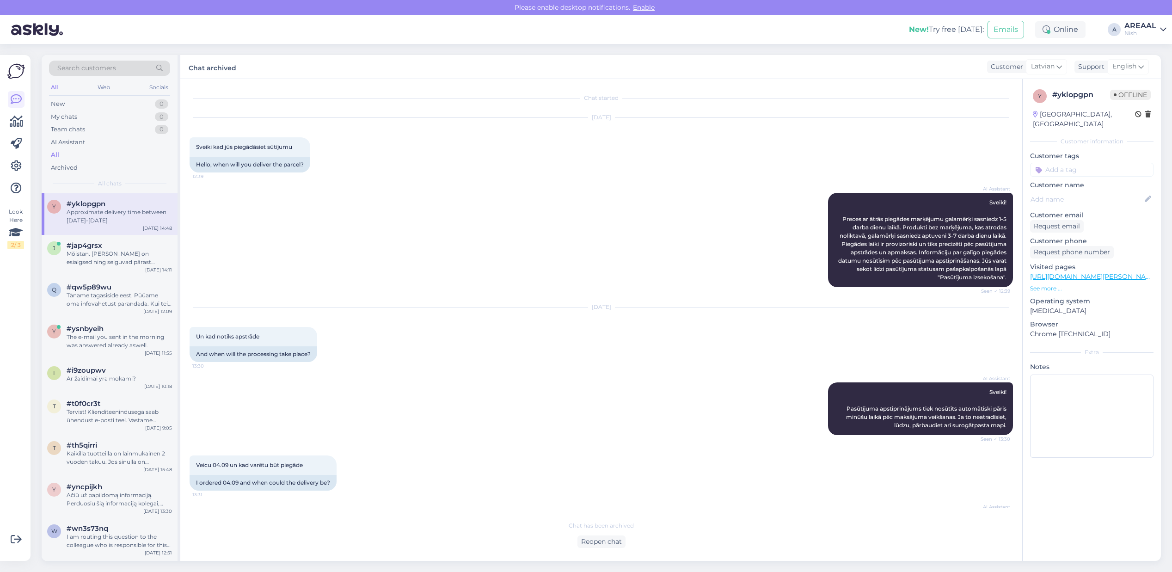
scroll to position [942, 0]
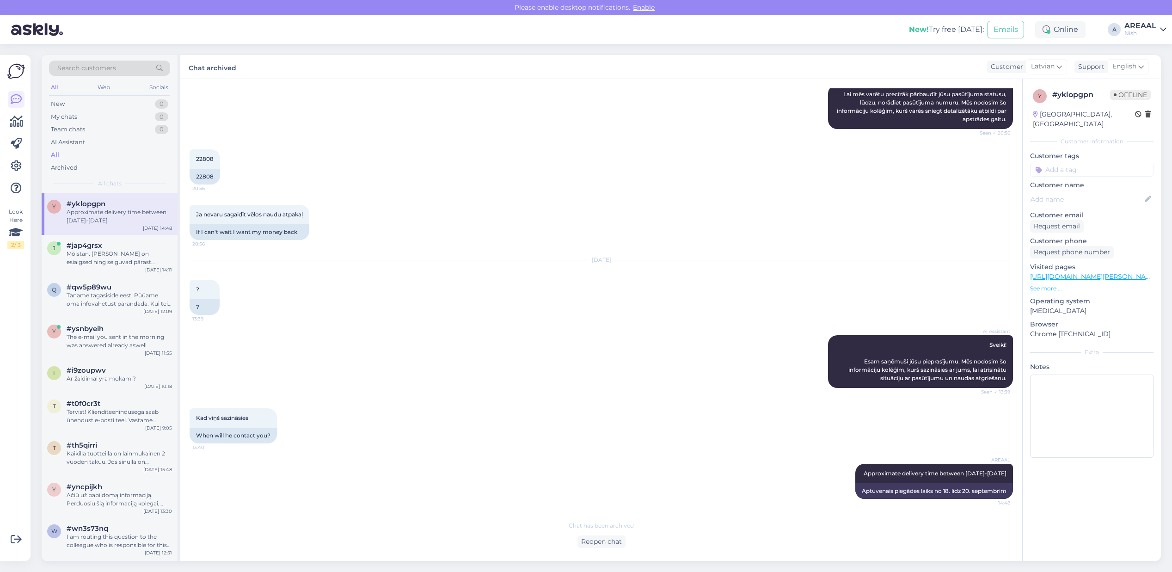
click at [1152, 22] on div "AREAAL" at bounding box center [1140, 25] width 32 height 7
click at [1138, 49] on button "Open" at bounding box center [1146, 51] width 26 height 14
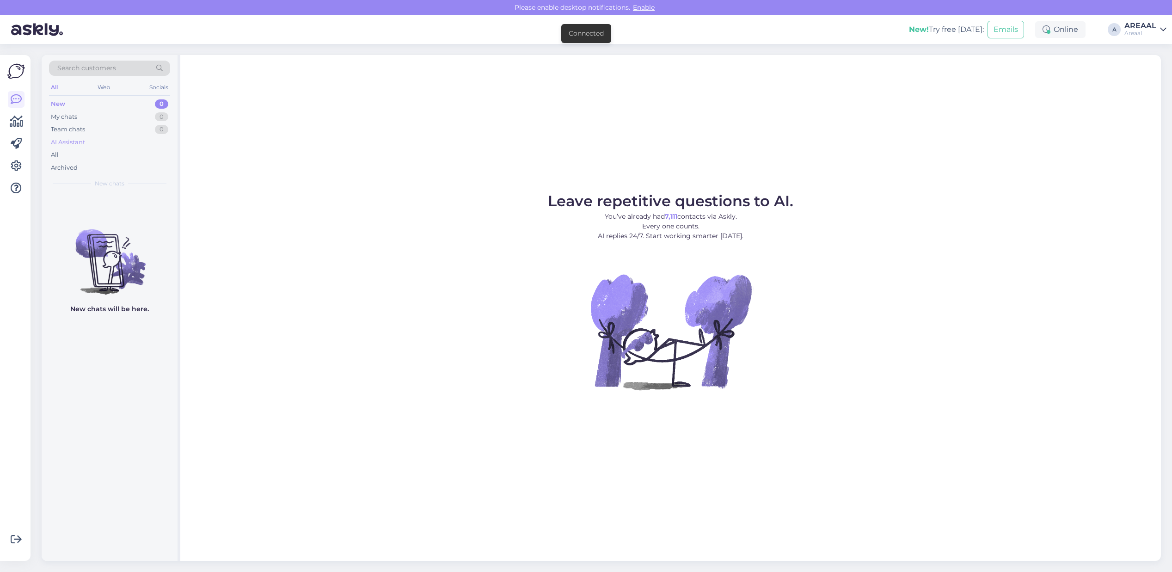
click at [97, 140] on div "AI Assistant" at bounding box center [109, 142] width 121 height 13
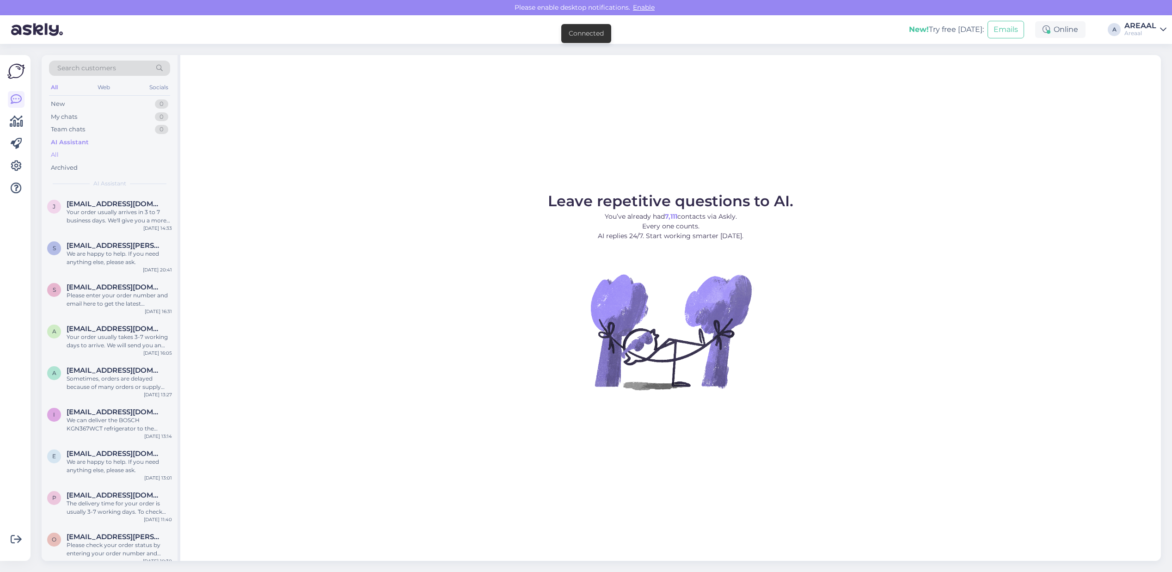
click at [95, 152] on div "All" at bounding box center [109, 154] width 121 height 13
